Goal: Information Seeking & Learning: Learn about a topic

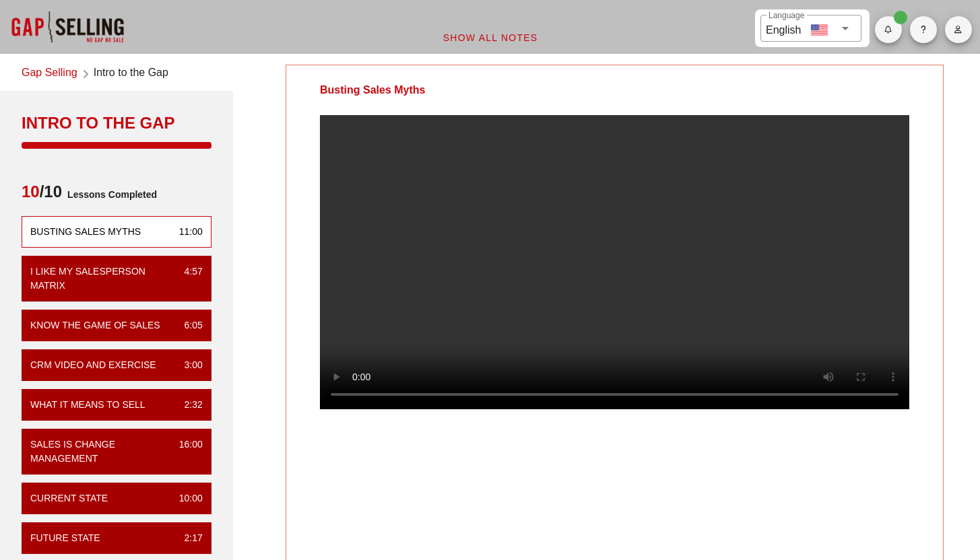
click at [412, 524] on div "Busting Sales Myths" at bounding box center [615, 317] width 658 height 504
click at [953, 33] on span "button" at bounding box center [958, 30] width 27 height 8
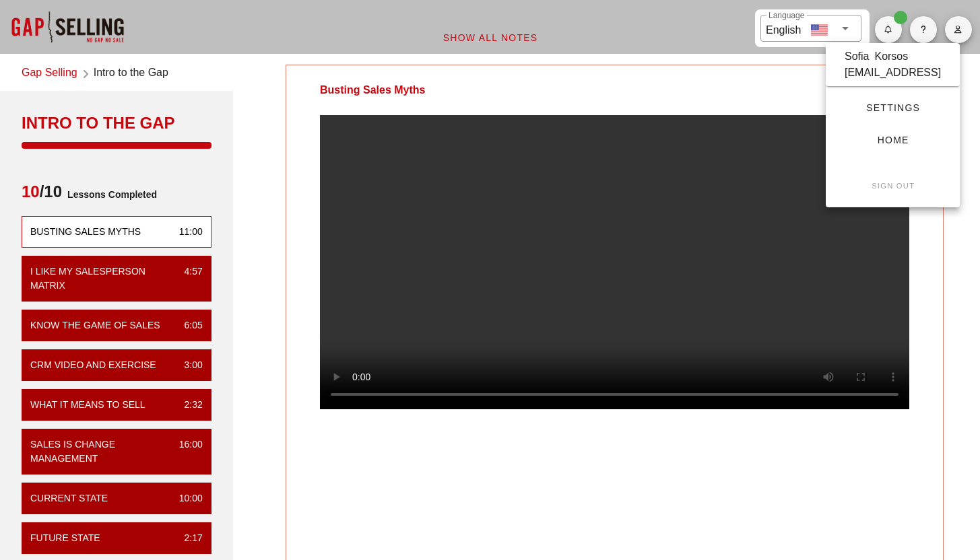
click at [71, 73] on link "Gap Selling" at bounding box center [50, 74] width 56 height 18
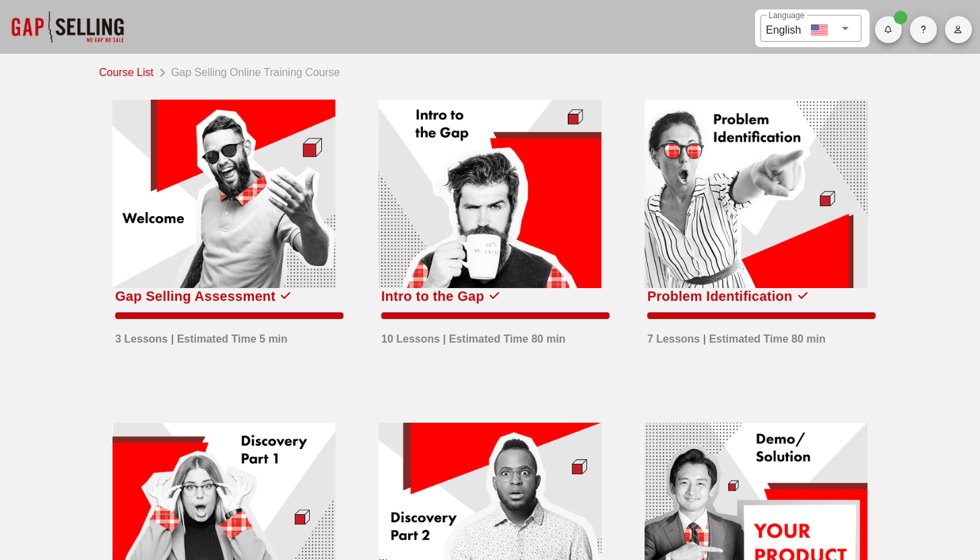
click at [939, 171] on div "Course List Gap Selling Online Training Course Gap Selling Assessment 3 Lessons…" at bounding box center [490, 550] width 980 height 993
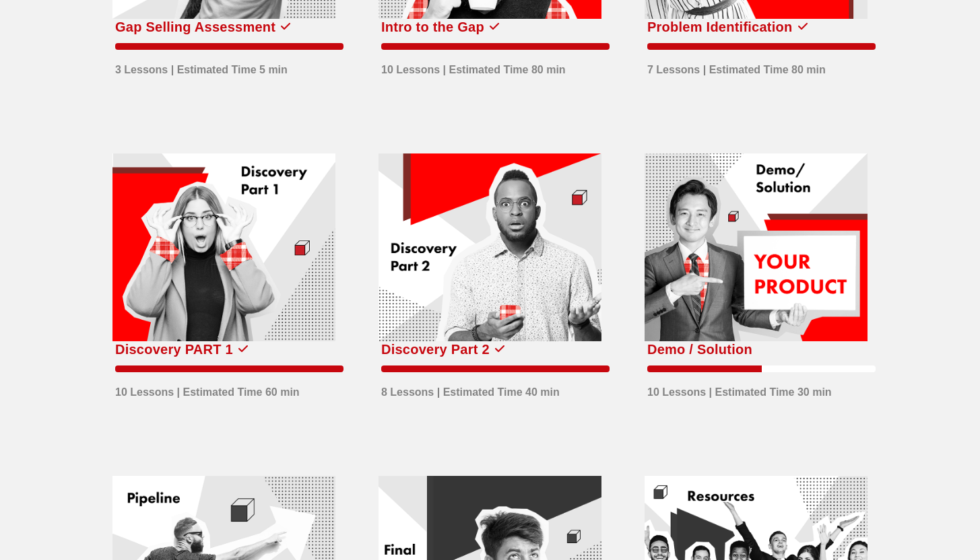
click at [784, 267] on div at bounding box center [755, 248] width 223 height 189
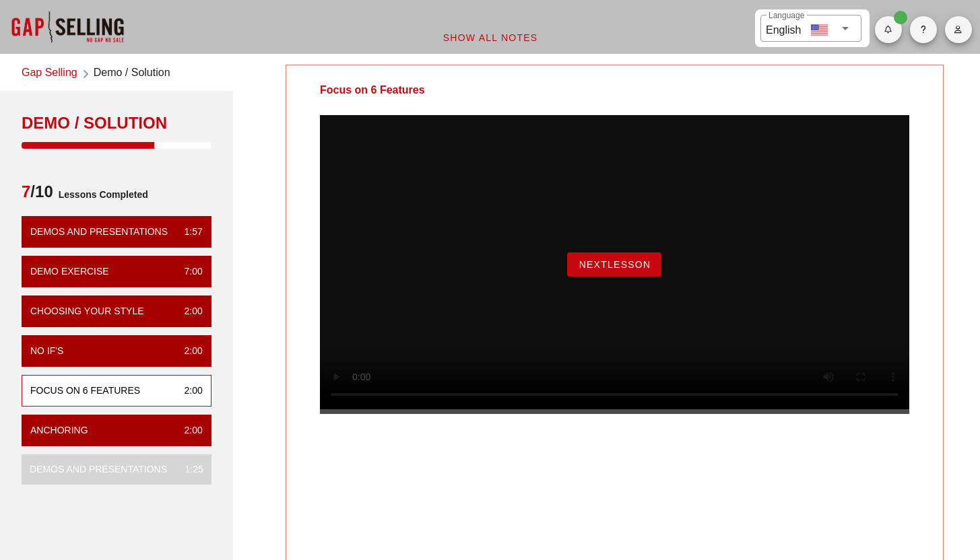
click at [600, 270] on span "NextLesson" at bounding box center [614, 264] width 73 height 11
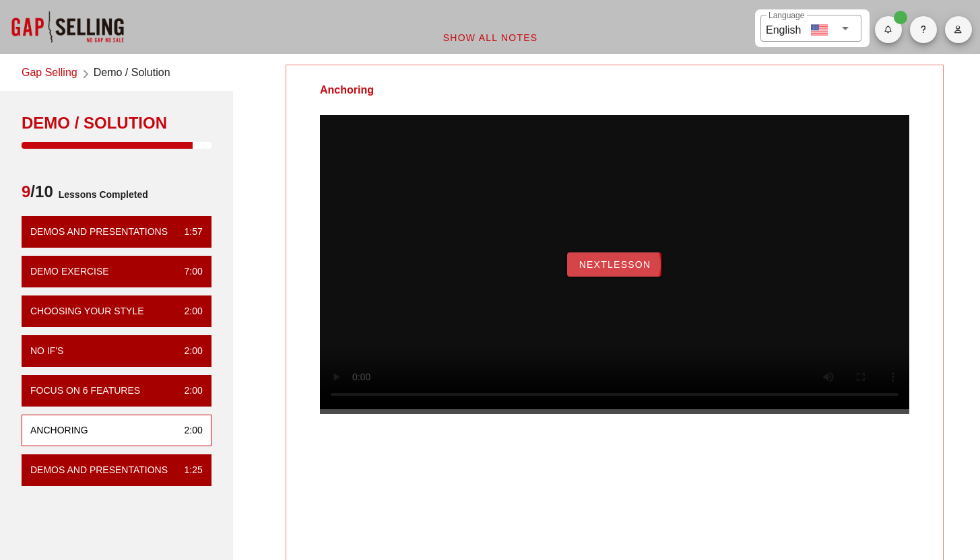
click at [600, 270] on span "NextLesson" at bounding box center [614, 264] width 73 height 11
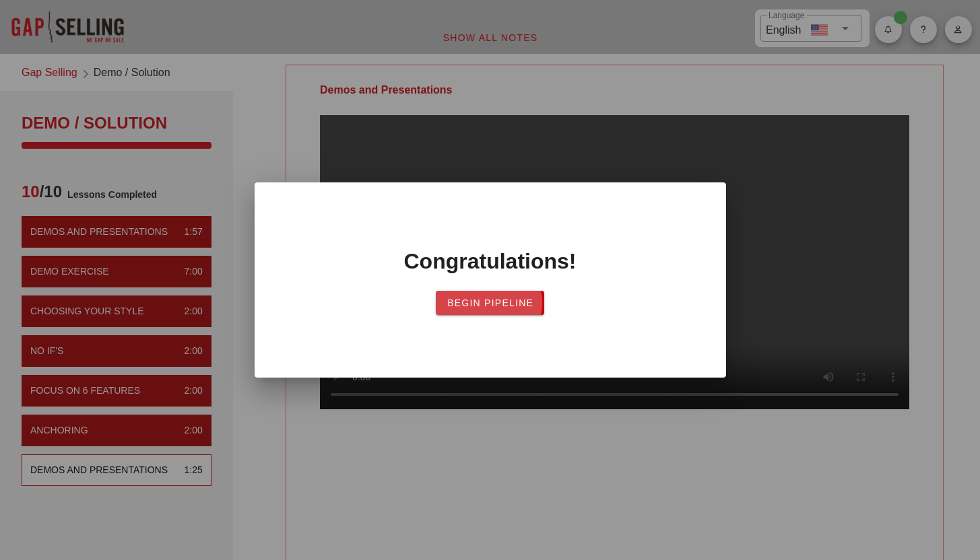
click at [490, 300] on span "Begin Pipeline" at bounding box center [489, 303] width 87 height 11
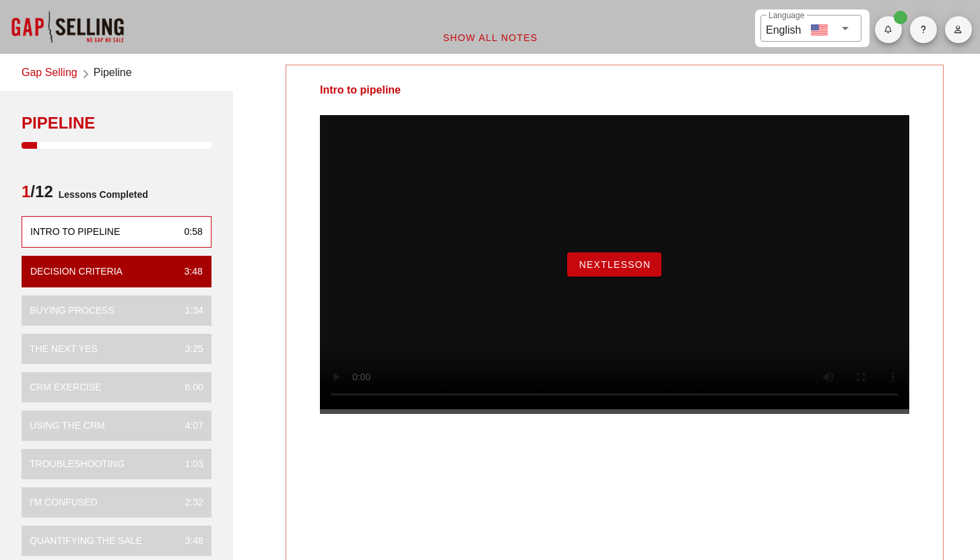
click at [611, 295] on div "NextLesson" at bounding box center [614, 264] width 589 height 299
click at [611, 270] on span "NextLesson" at bounding box center [614, 264] width 73 height 11
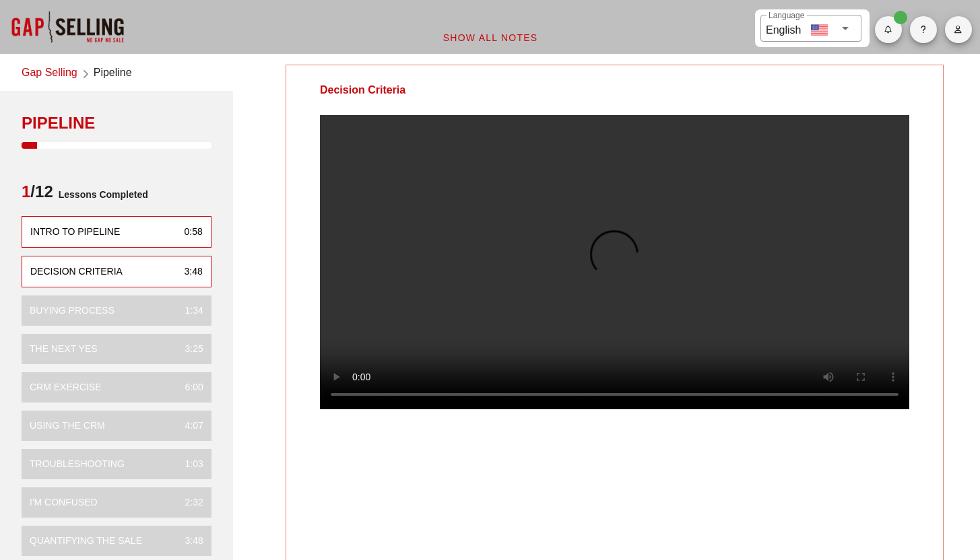
click at [92, 226] on div "Intro to pipeline" at bounding box center [75, 232] width 90 height 14
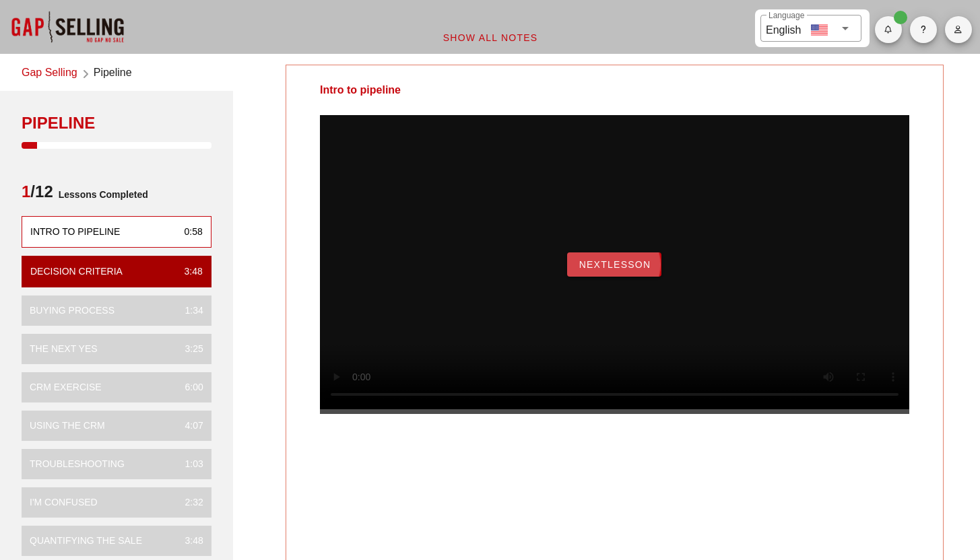
click at [615, 270] on span "NextLesson" at bounding box center [614, 264] width 73 height 11
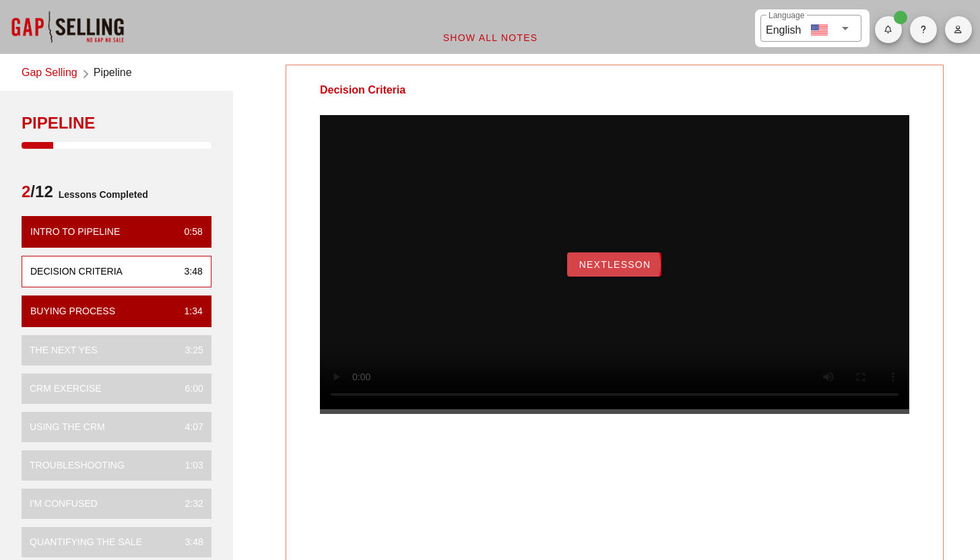
click at [624, 270] on span "NextLesson" at bounding box center [614, 264] width 73 height 11
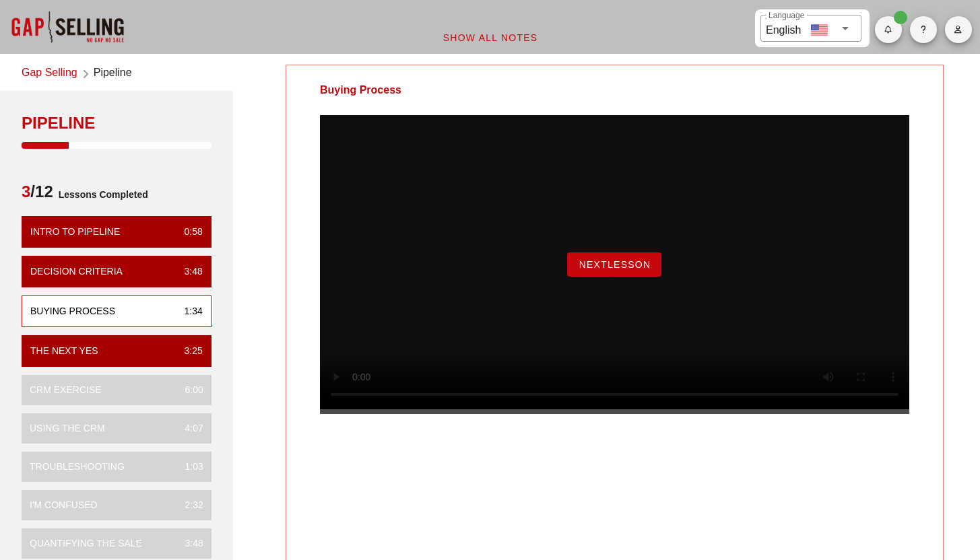
click at [639, 270] on span "NextLesson" at bounding box center [614, 264] width 73 height 11
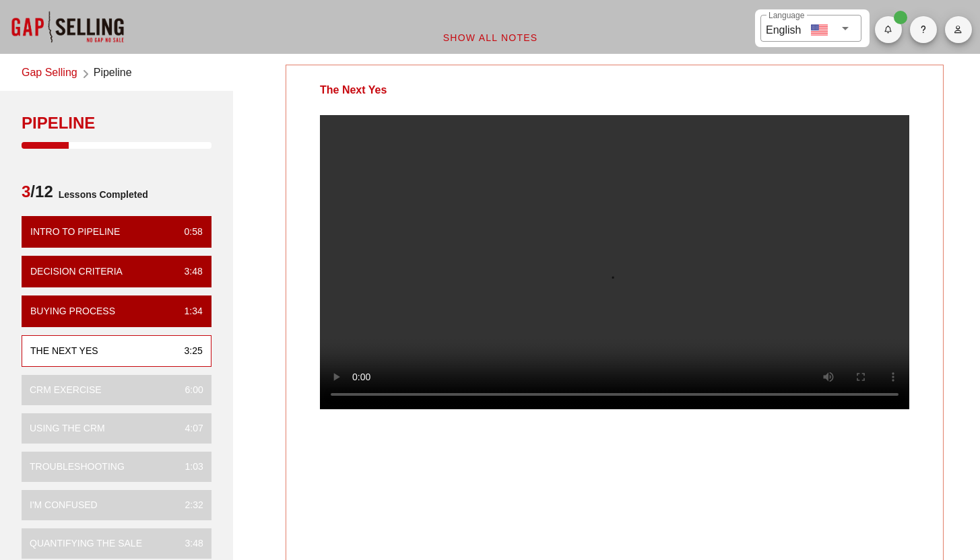
click at [533, 213] on video at bounding box center [614, 262] width 589 height 294
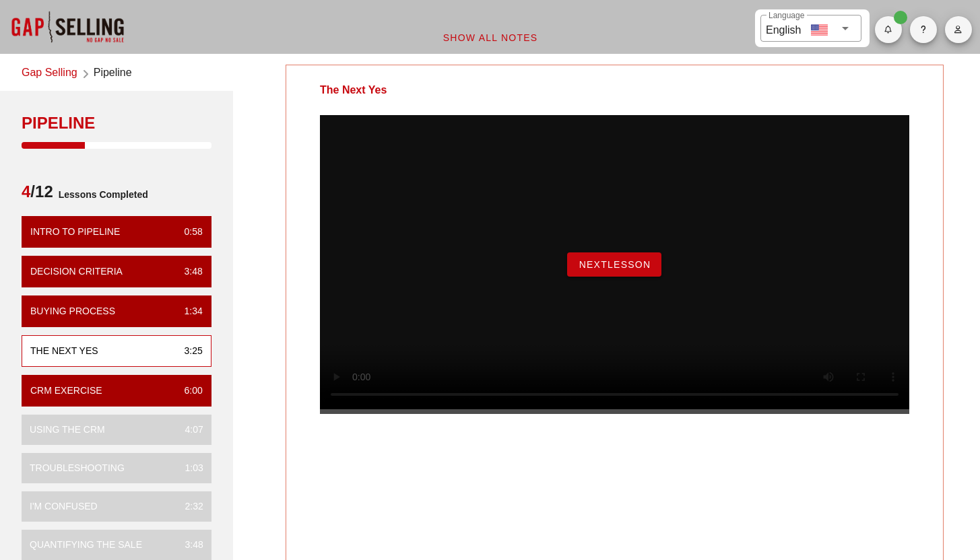
click at [623, 277] on button "NextLesson" at bounding box center [614, 265] width 94 height 24
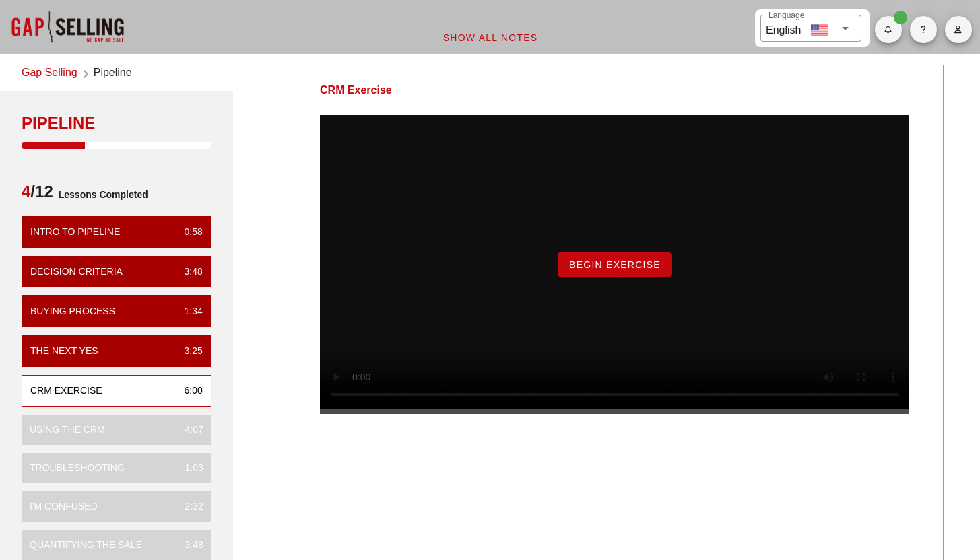
click at [623, 277] on button "Begin Exercise" at bounding box center [615, 265] width 114 height 24
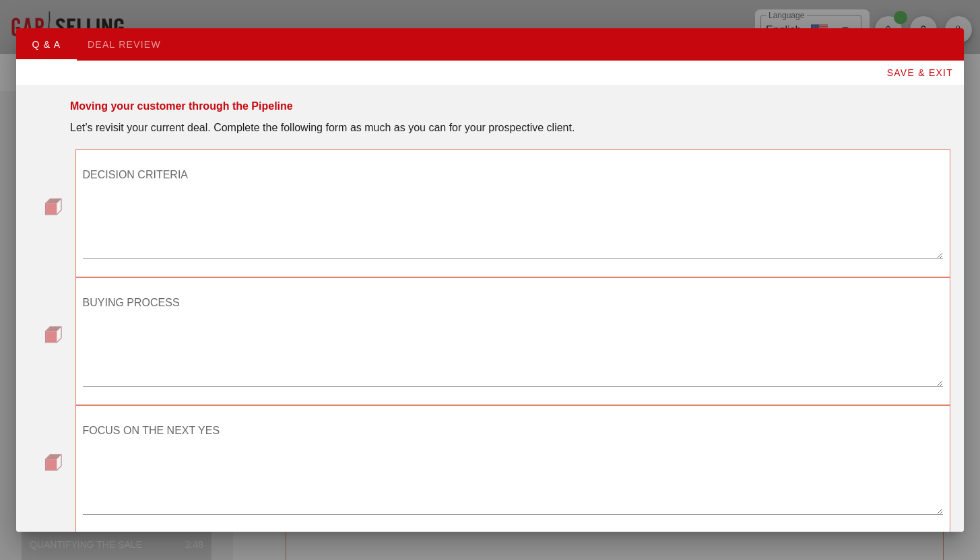
scroll to position [68, 0]
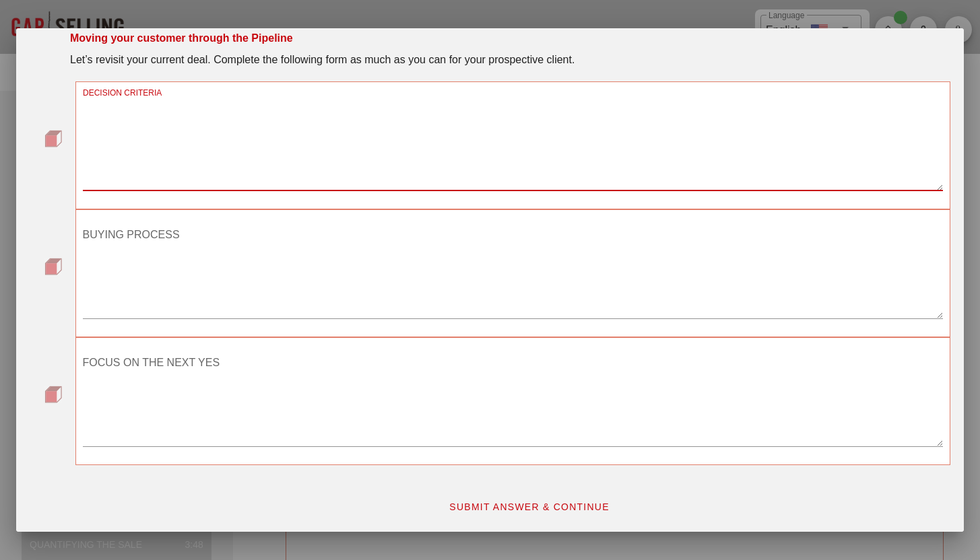
click at [232, 152] on textarea "DECISION CRITERIA" at bounding box center [513, 143] width 860 height 94
type textarea "value delivered to the end customers"
click at [217, 285] on textarea "BUYING PROCESS" at bounding box center [513, 271] width 860 height 94
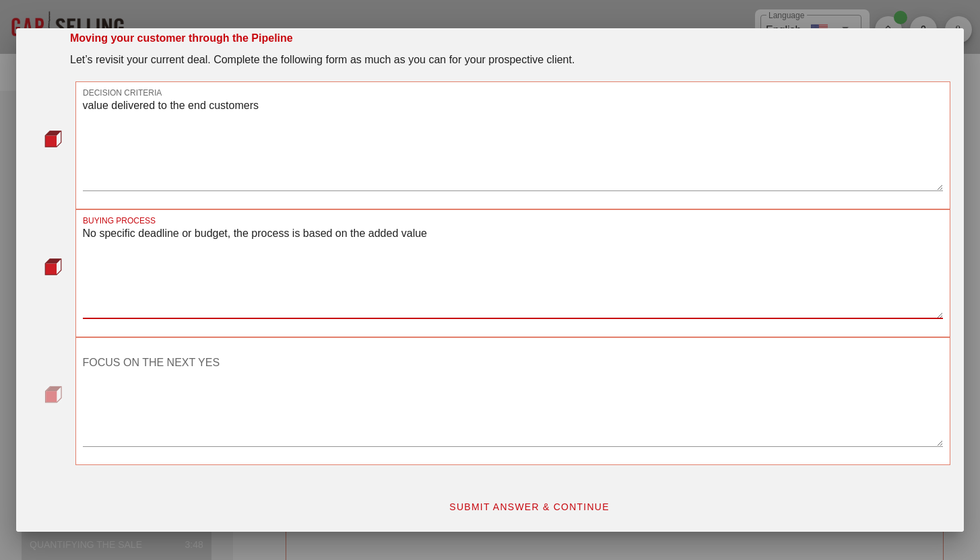
type textarea "No specific deadline or budget, the process is based on the added value"
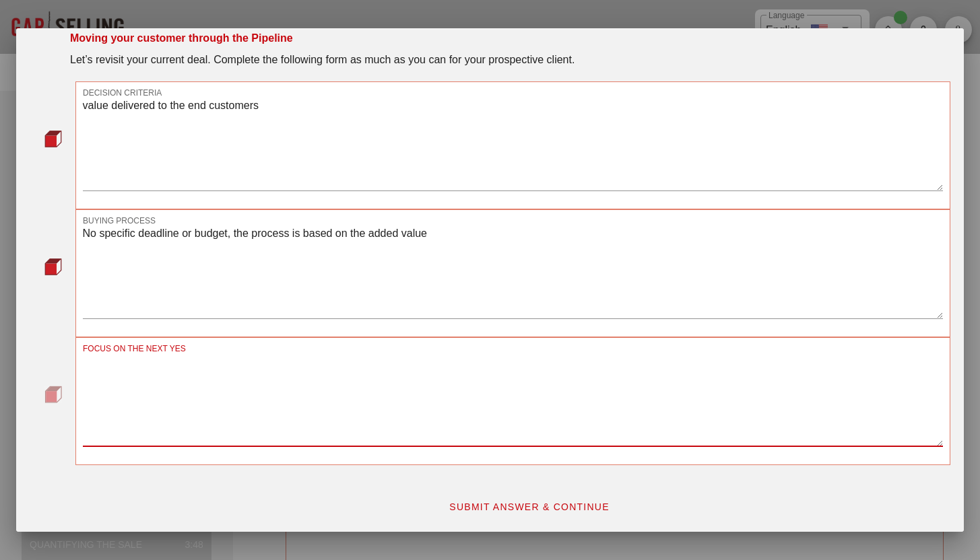
click at [117, 424] on textarea "FOCUS ON THE NEXT YES" at bounding box center [513, 399] width 860 height 94
type textarea "go throught the platform together and ideate on the integration and what we del…"
click at [462, 502] on span "SUBMIT ANSWER & CONTINUE" at bounding box center [528, 507] width 161 height 11
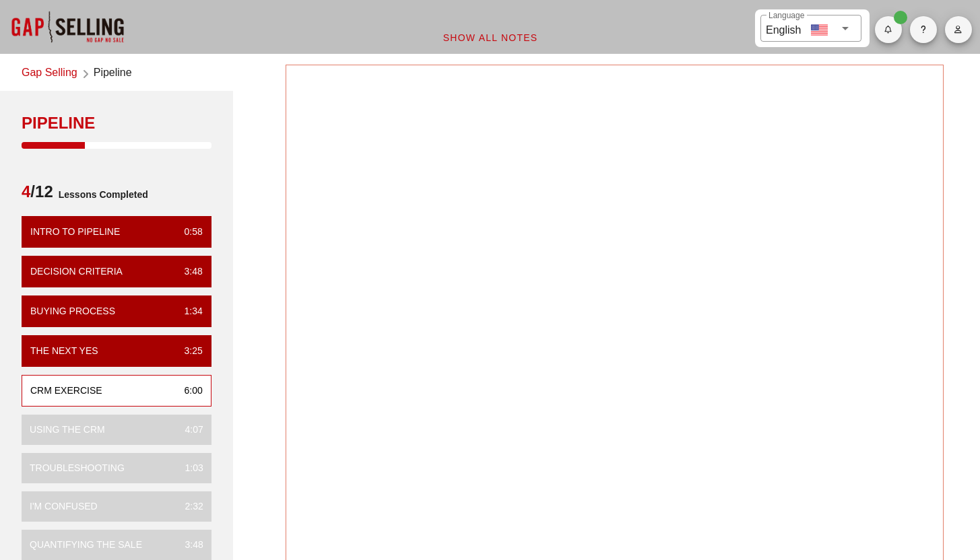
scroll to position [0, 0]
